Goal: Task Accomplishment & Management: Manage account settings

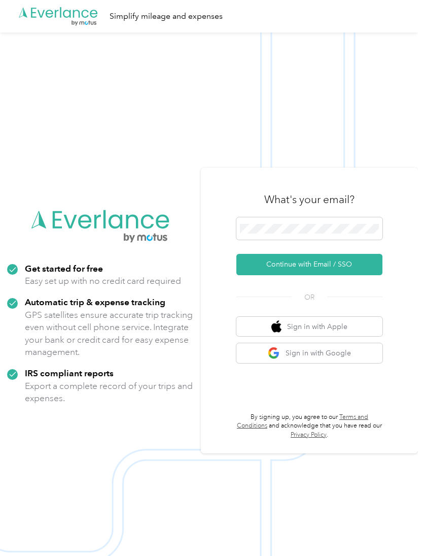
click at [294, 275] on button "Continue with Email / SSO" at bounding box center [309, 264] width 146 height 21
